Goal: Task Accomplishment & Management: Check status

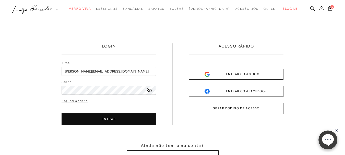
click at [116, 118] on button "ENTRAR" at bounding box center [109, 118] width 95 height 11
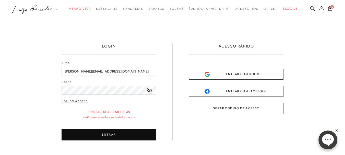
click at [239, 75] on div "ENTRAR COM GOOGLE" at bounding box center [236, 74] width 63 height 5
